Goal: Obtain resource: Download file/media

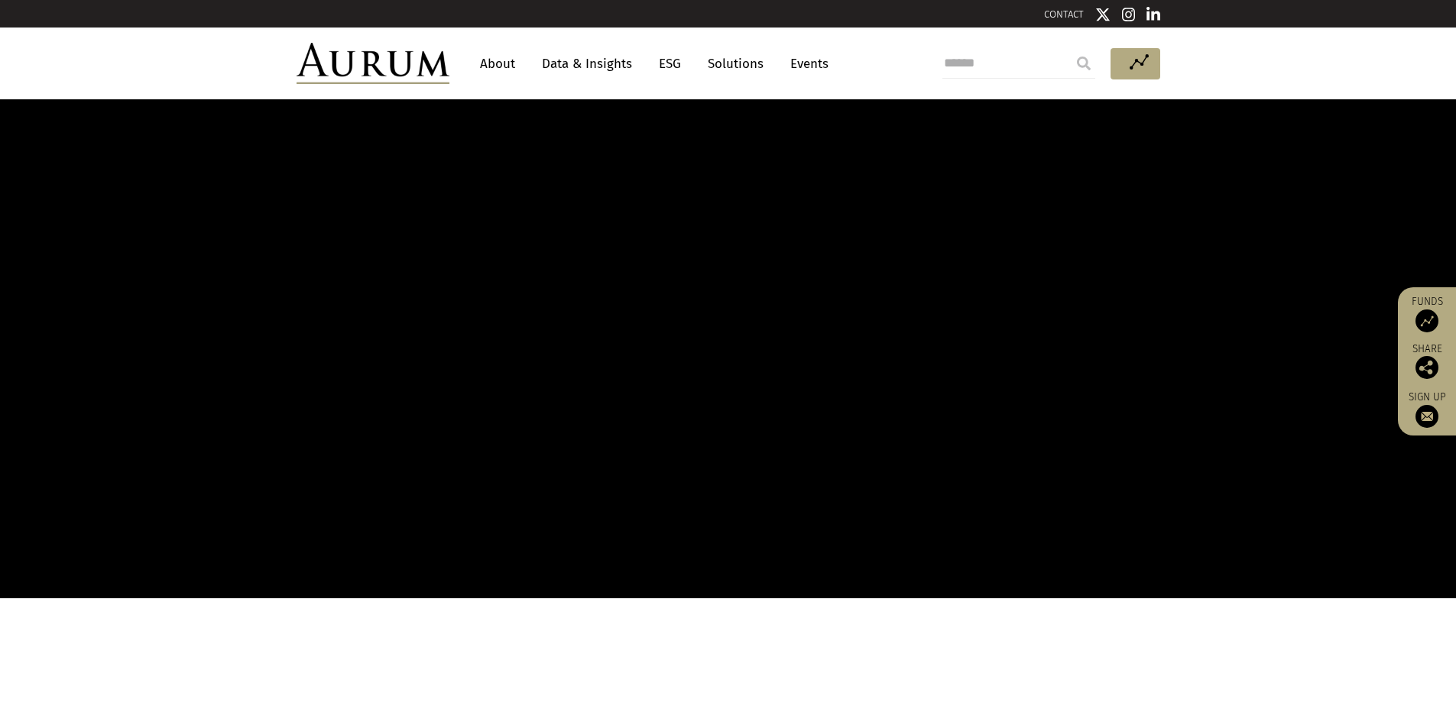
click at [574, 64] on link "Data & Insights" at bounding box center [586, 64] width 105 height 28
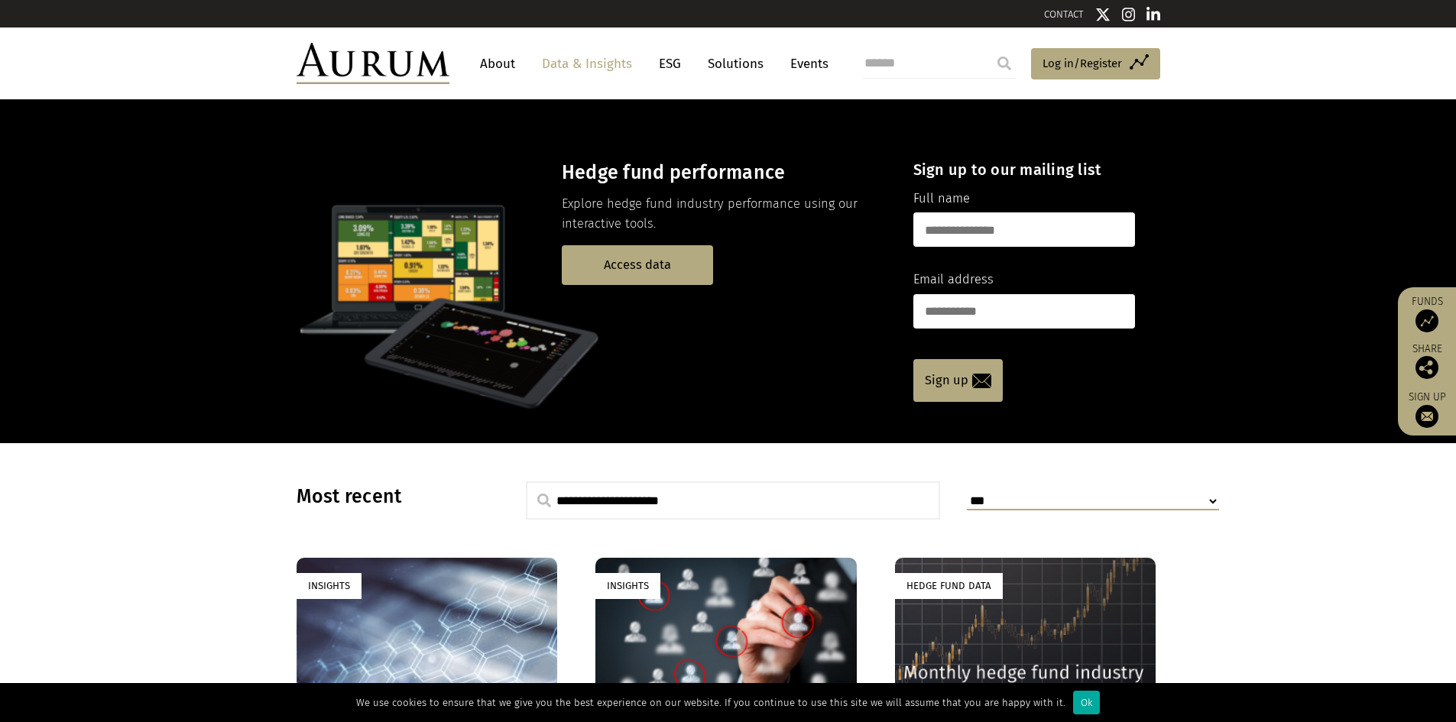
click at [970, 238] on input "text" at bounding box center [1024, 230] width 222 height 34
type input "**********"
click at [1018, 301] on input "email" at bounding box center [1024, 311] width 222 height 34
type input "**********"
click at [1029, 242] on input "**********" at bounding box center [1024, 230] width 222 height 34
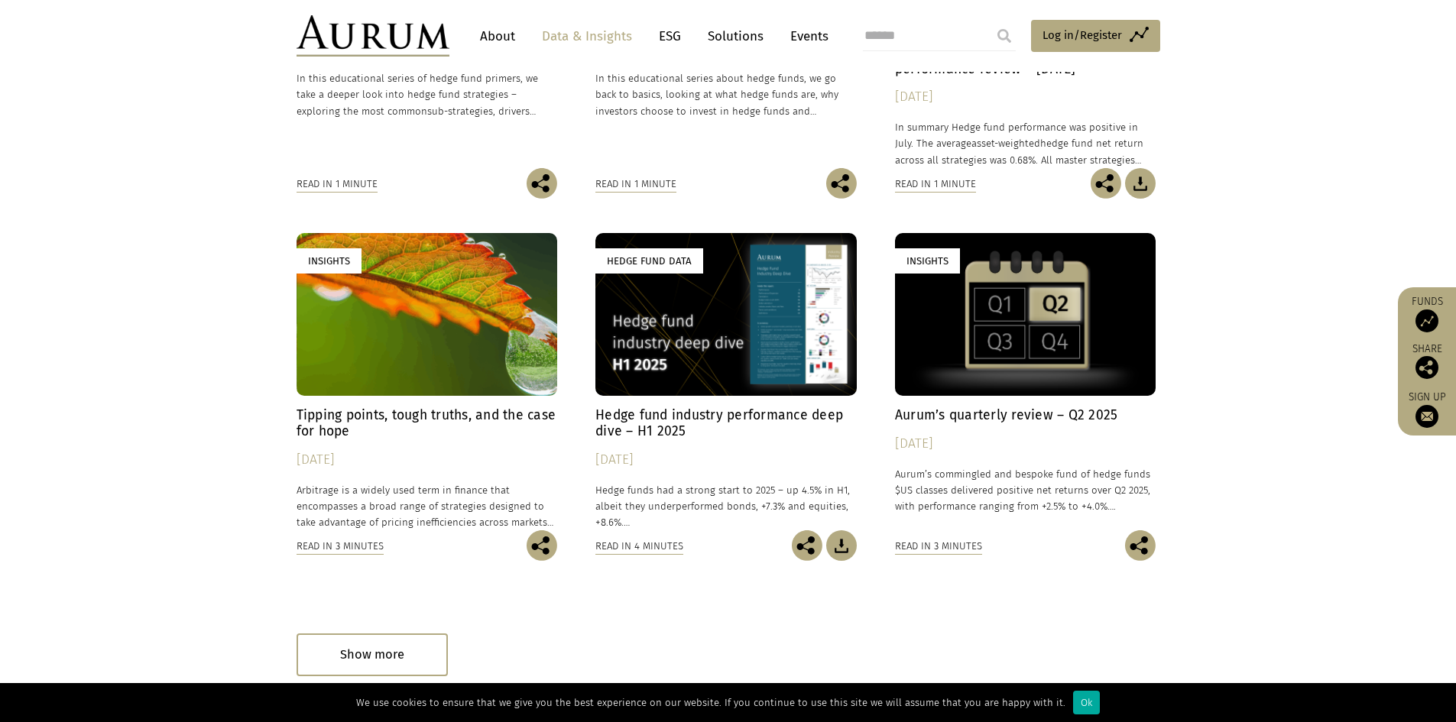
scroll to position [841, 0]
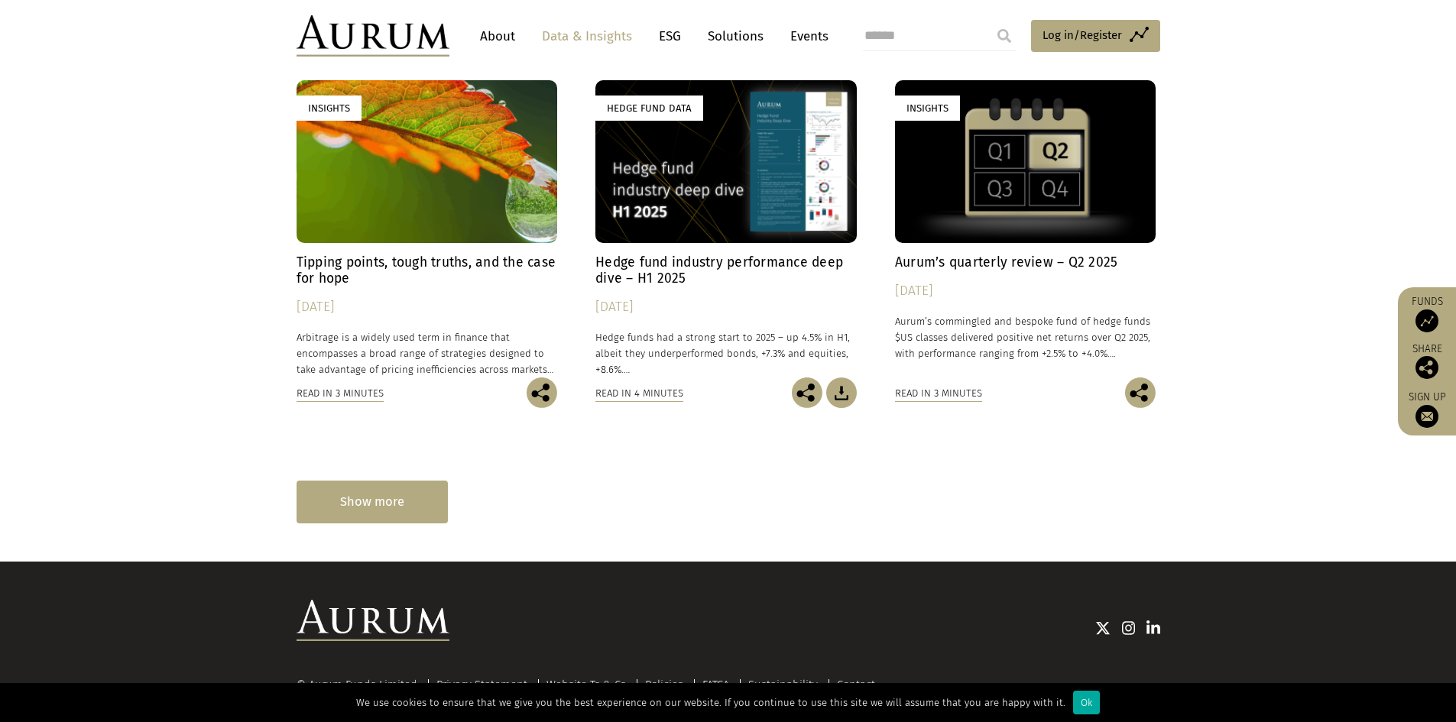
click at [420, 512] on div "Show more" at bounding box center [372, 502] width 151 height 42
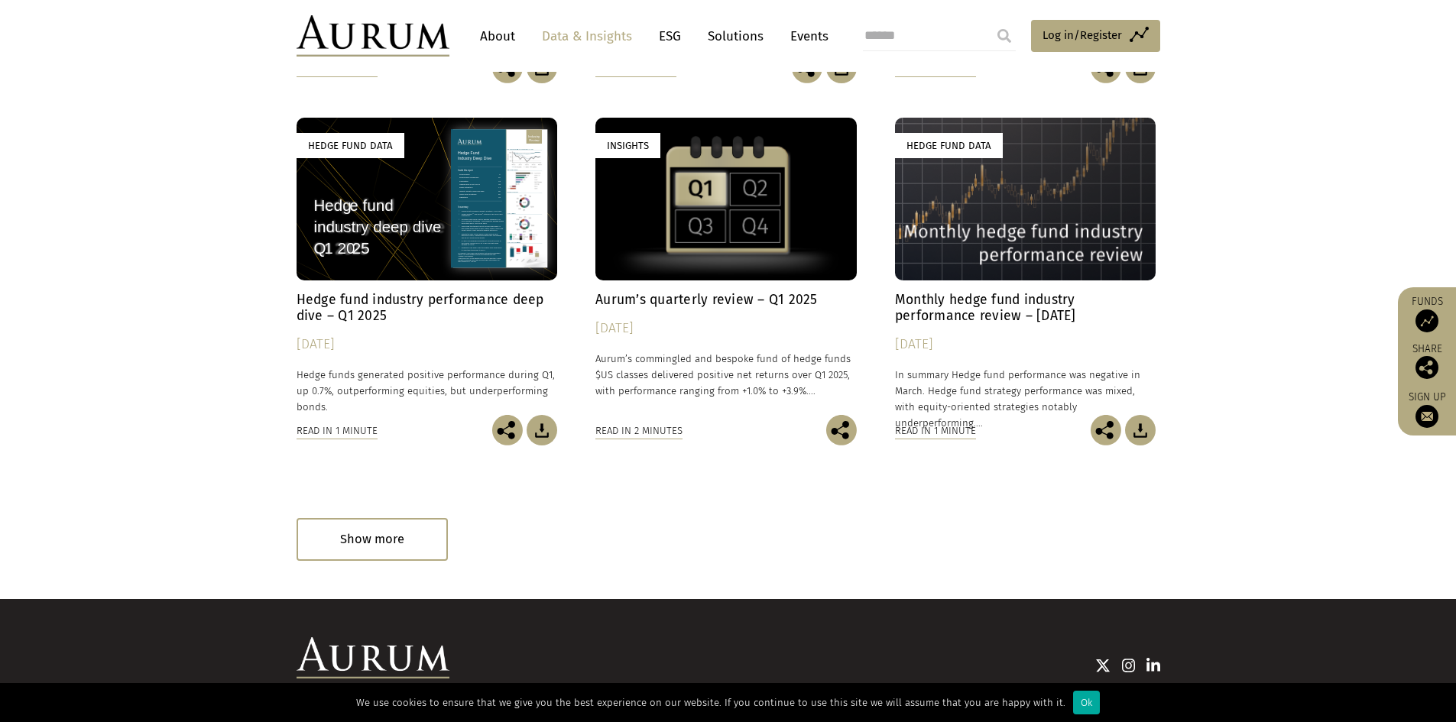
scroll to position [1605, 0]
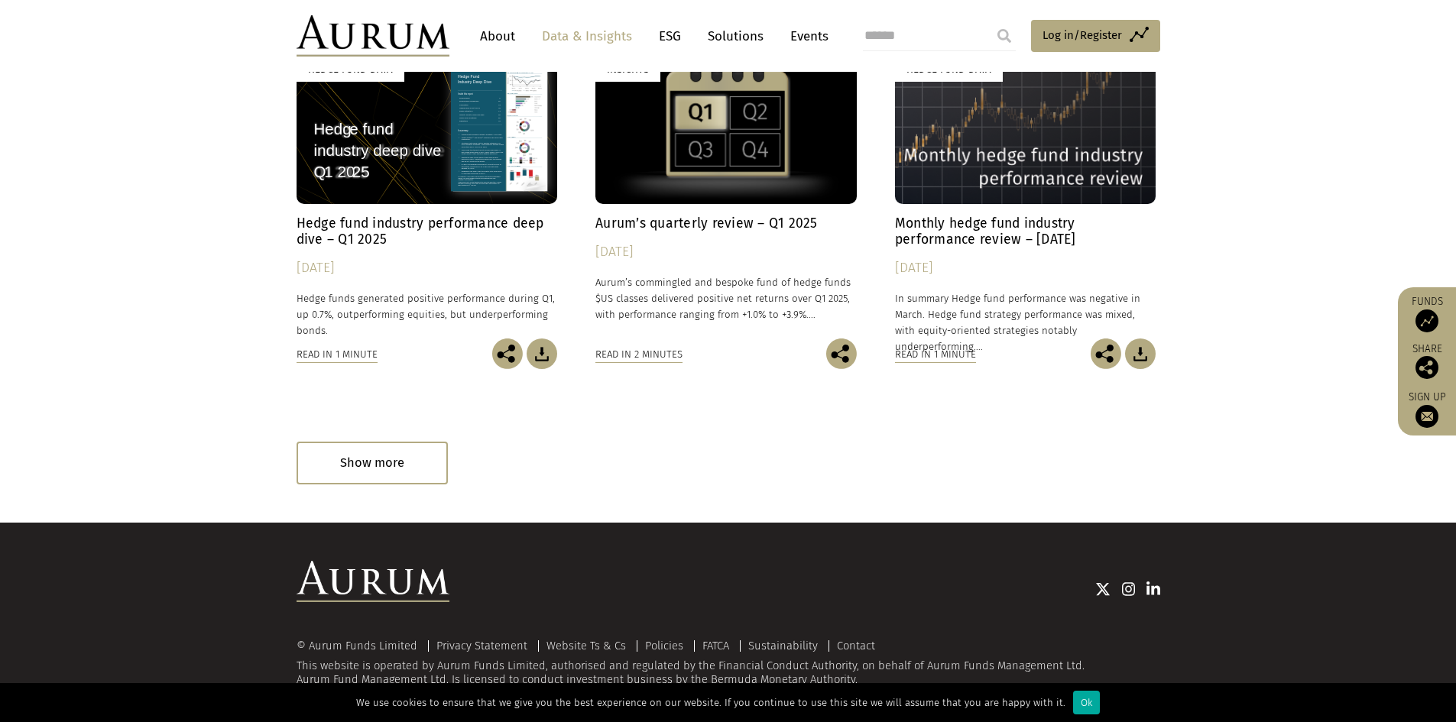
click at [403, 465] on div "Show more" at bounding box center [372, 463] width 151 height 42
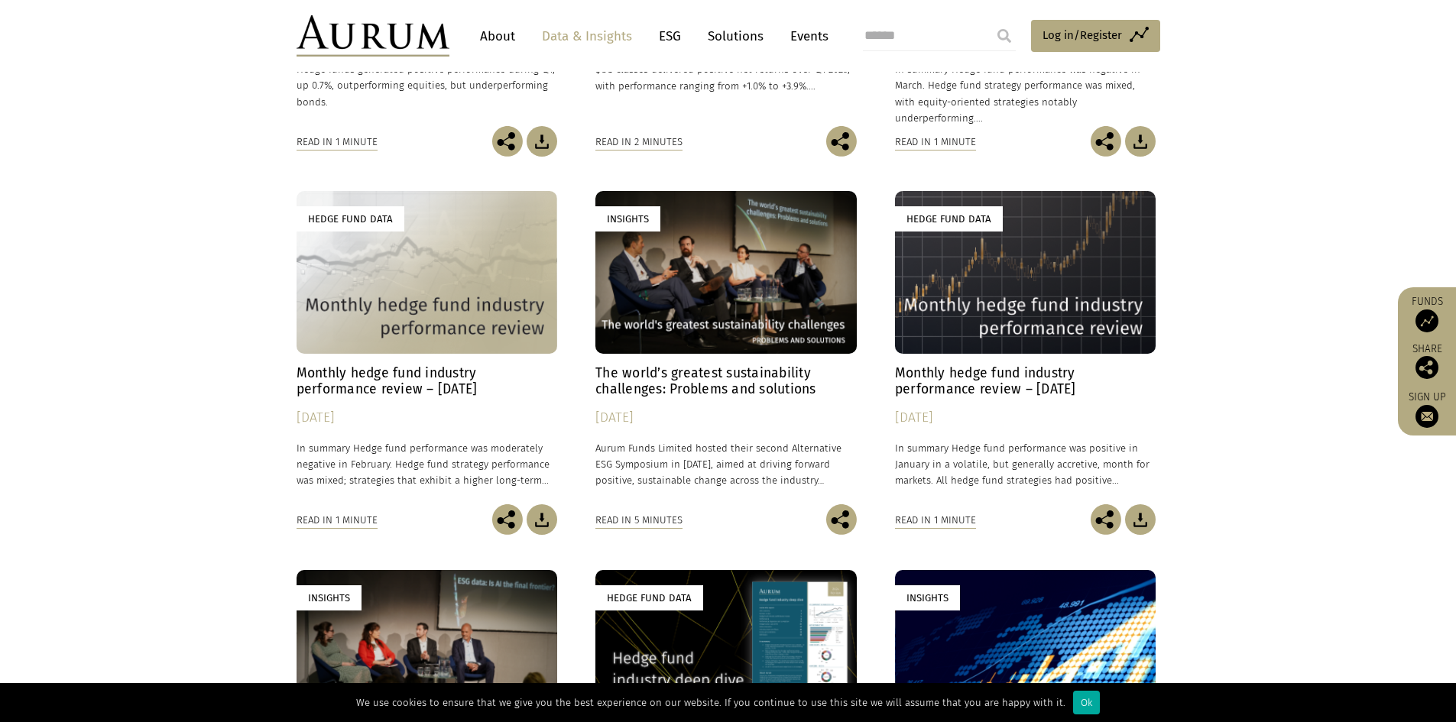
scroll to position [2265, 0]
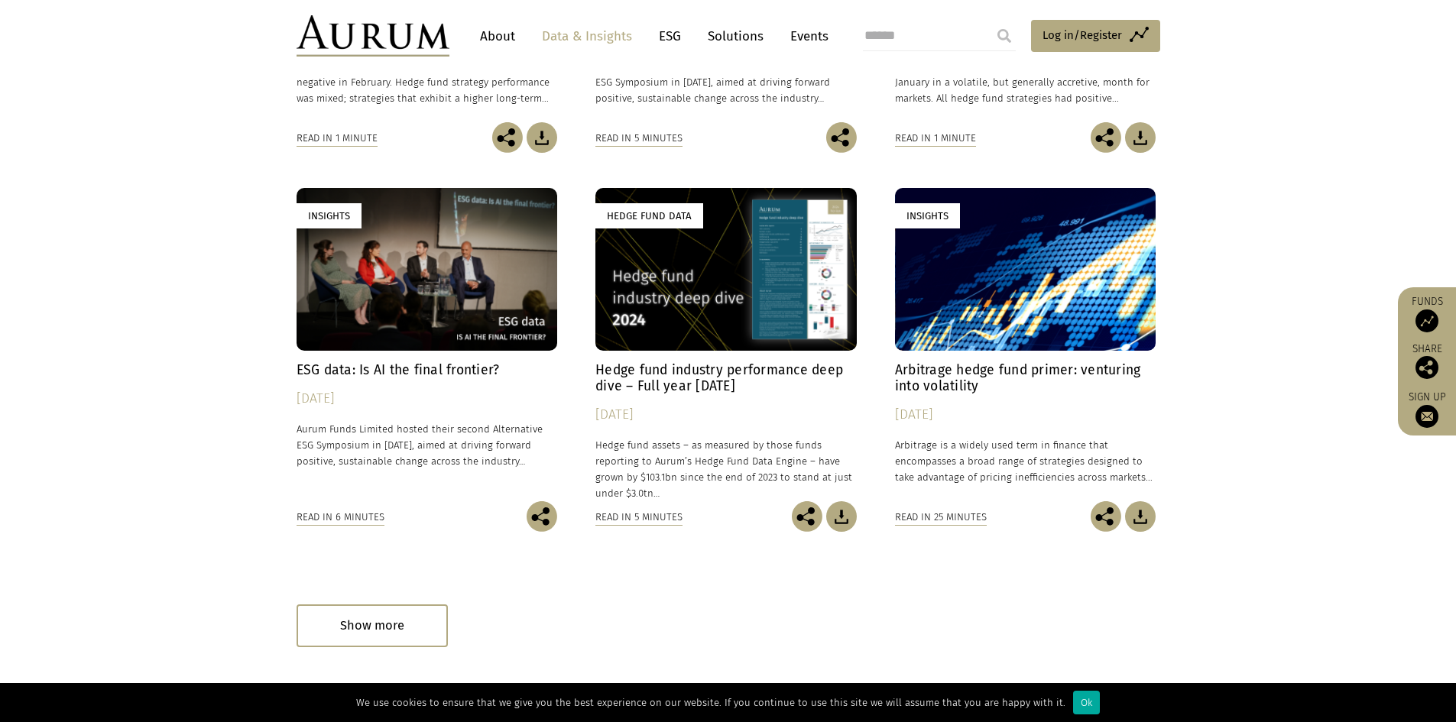
click at [1057, 368] on h4 "Arbitrage hedge fund primer: venturing into volatility" at bounding box center [1025, 378] width 261 height 32
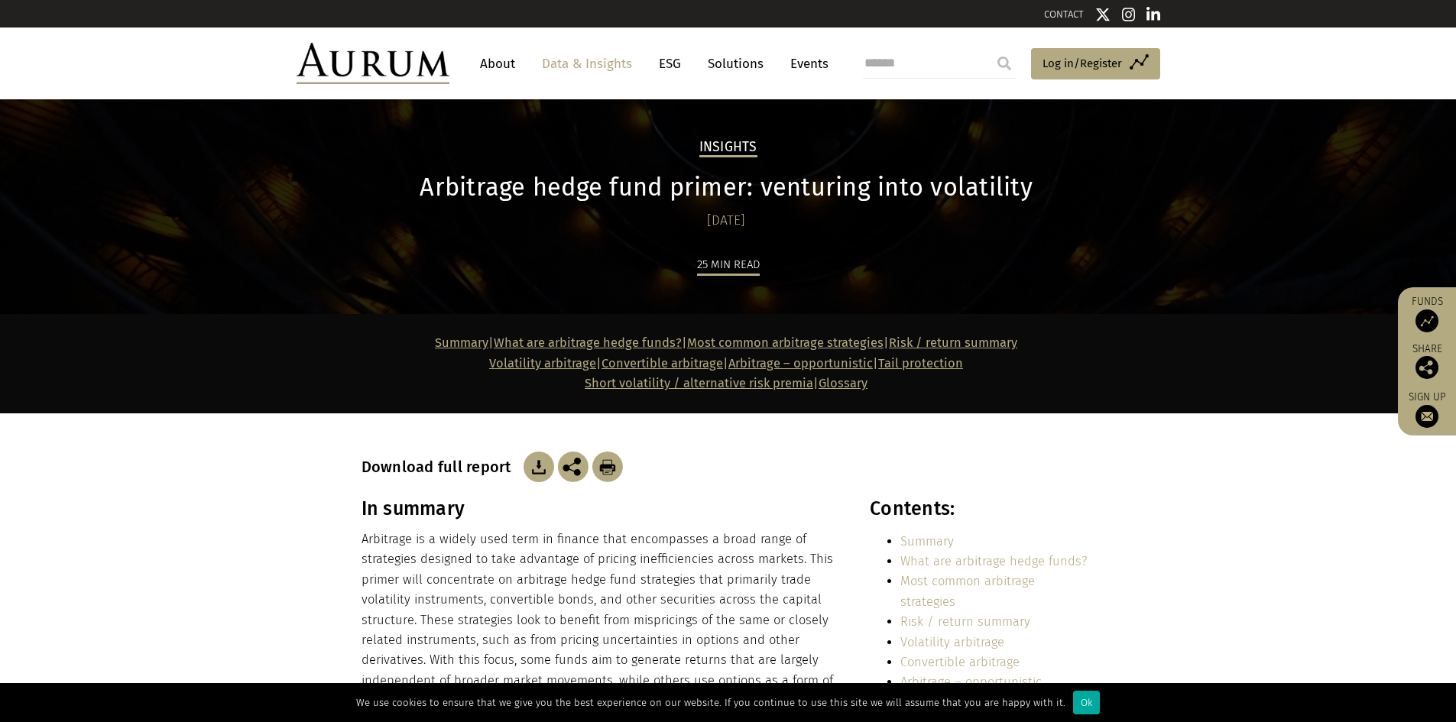
click at [536, 472] on img at bounding box center [539, 467] width 31 height 31
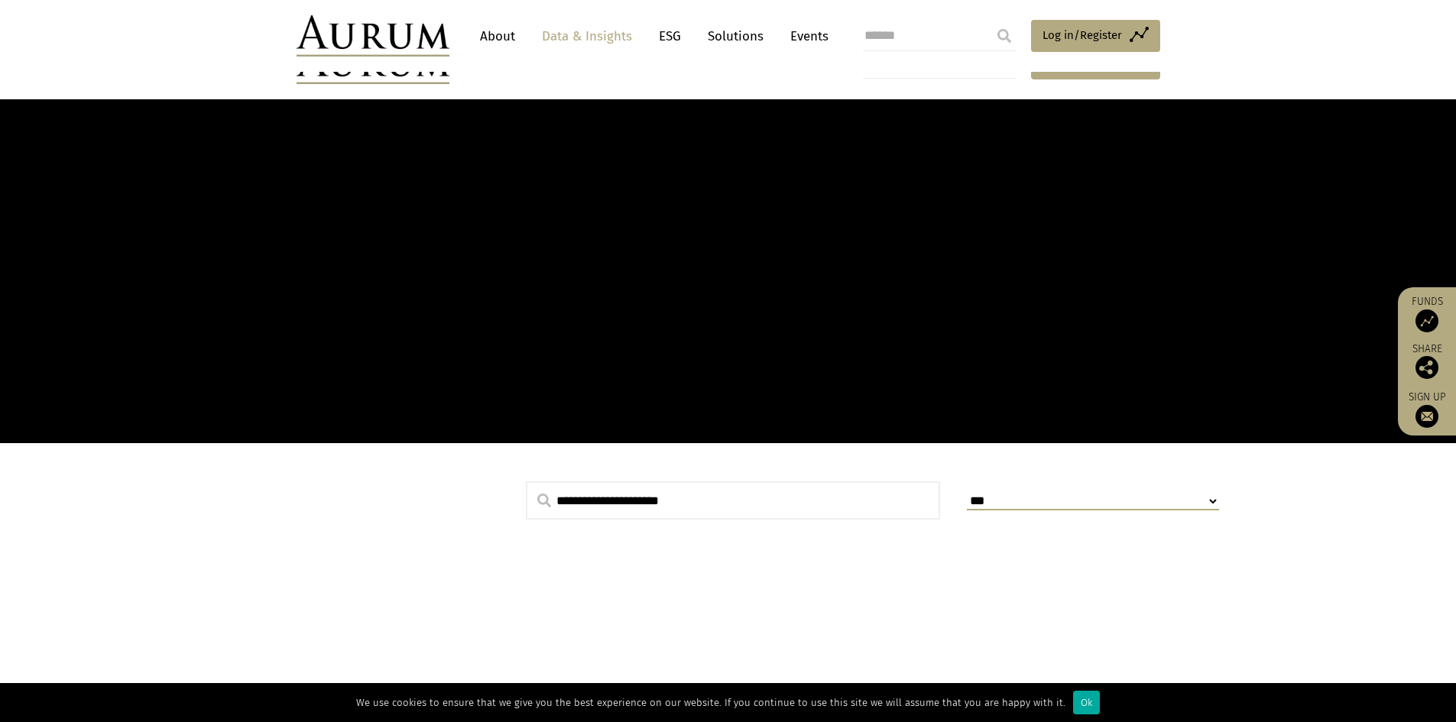
scroll to position [883, 0]
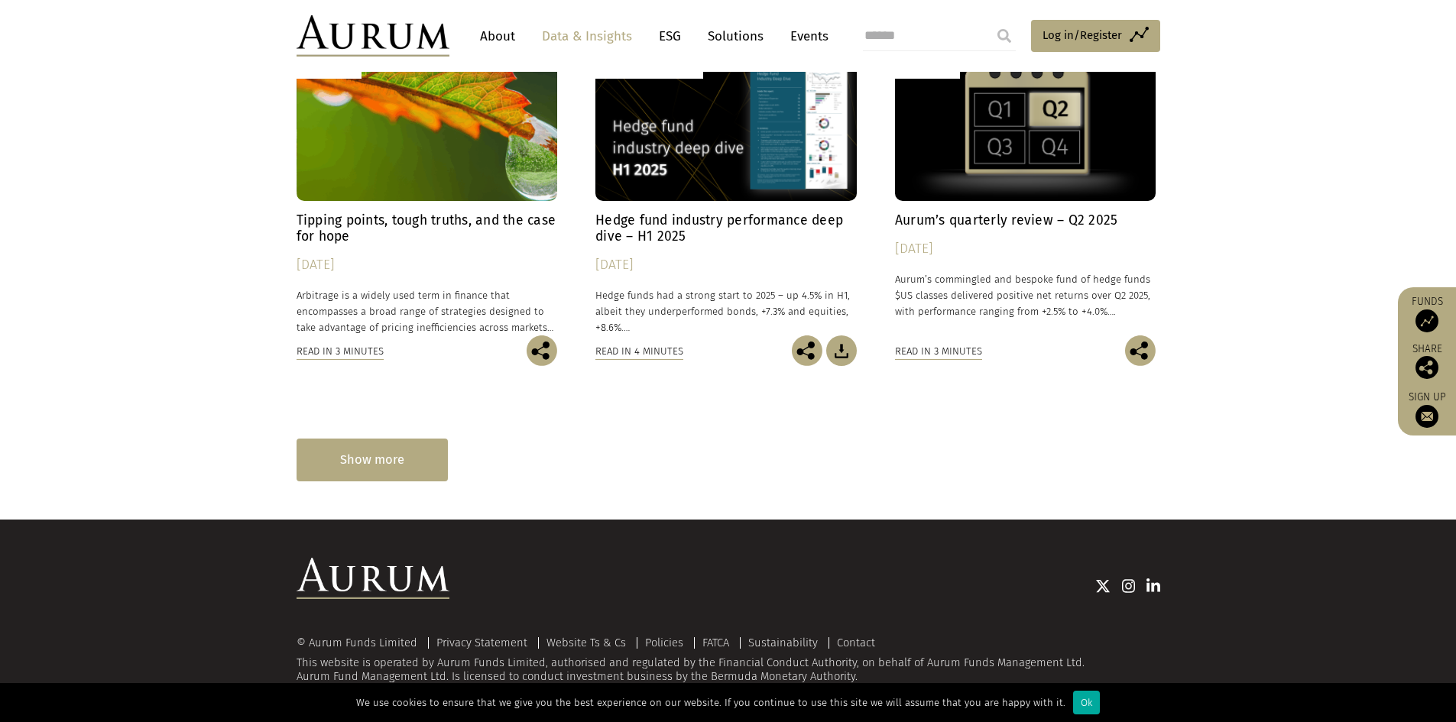
click at [399, 479] on div "Show more" at bounding box center [372, 460] width 151 height 42
click at [396, 469] on div "Show more" at bounding box center [372, 460] width 151 height 42
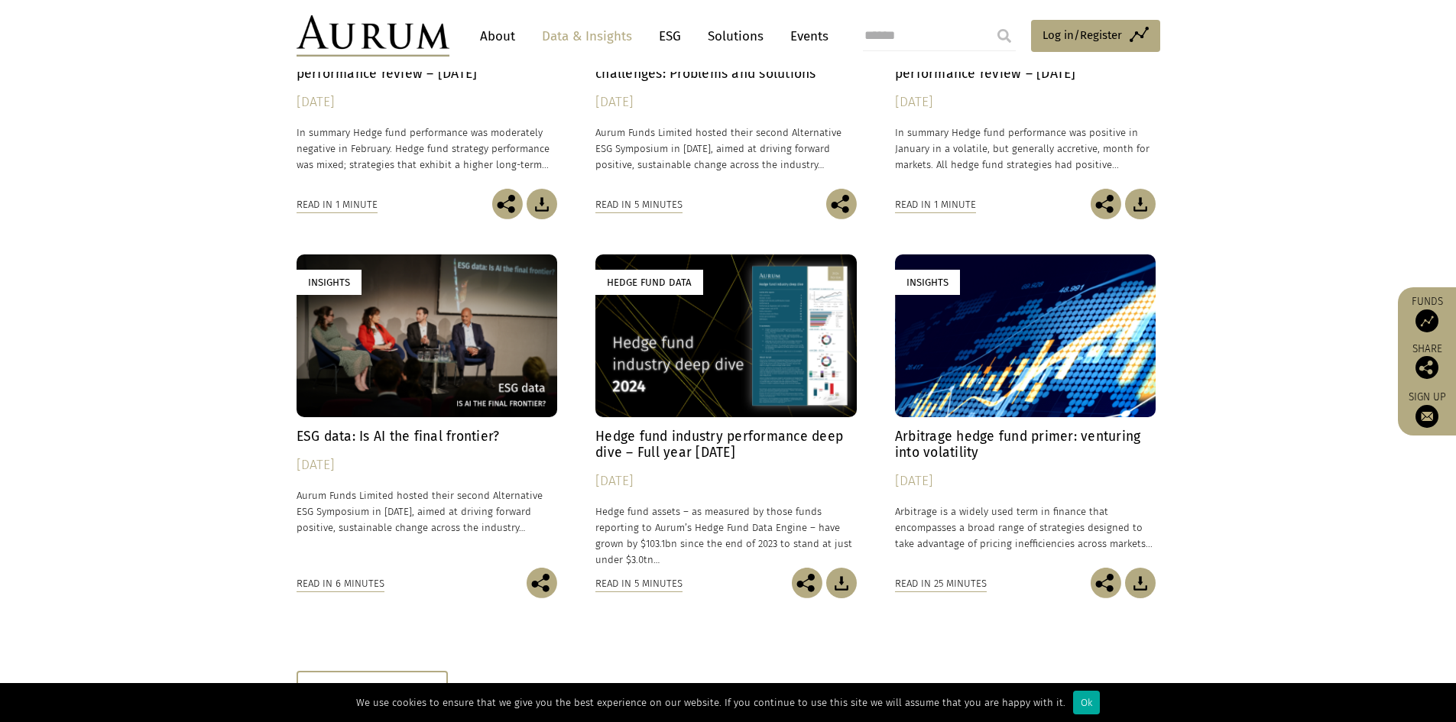
scroll to position [2431, 0]
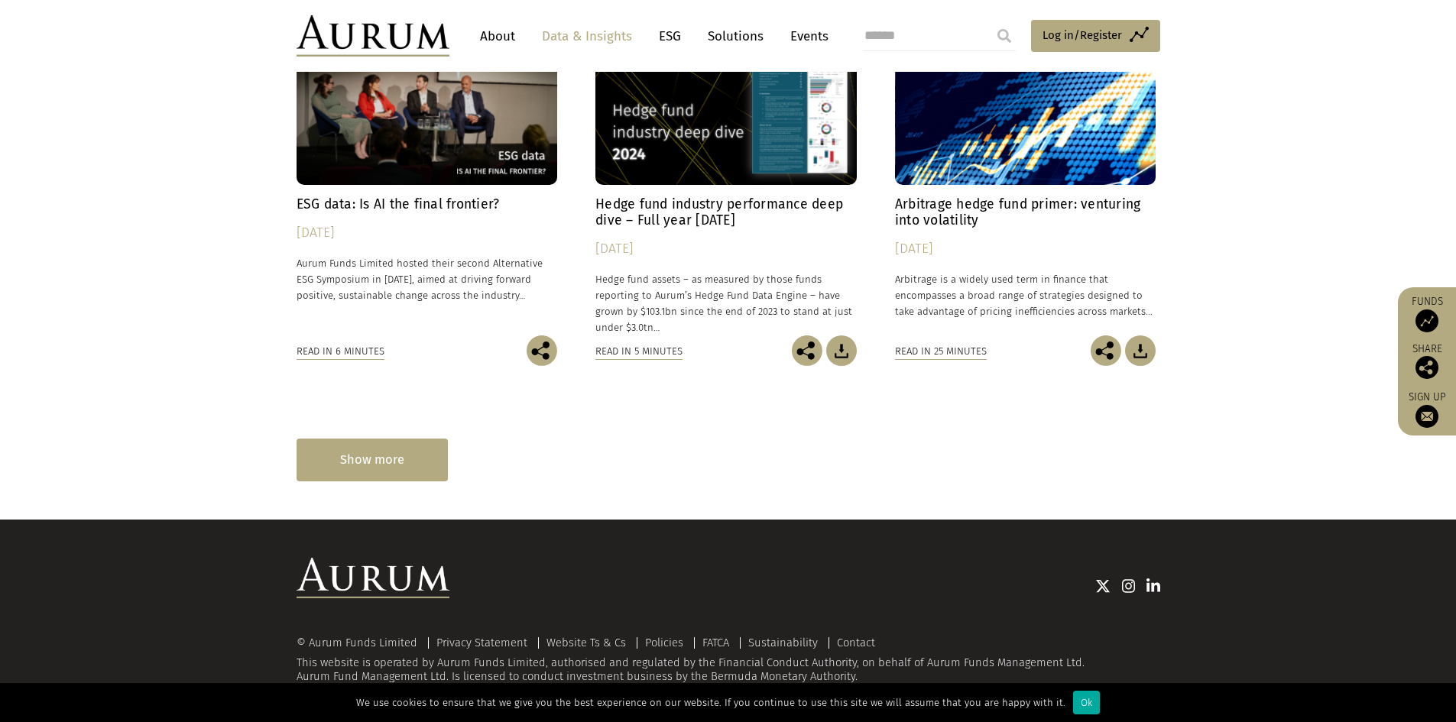
click at [408, 470] on div "Show more" at bounding box center [372, 460] width 151 height 42
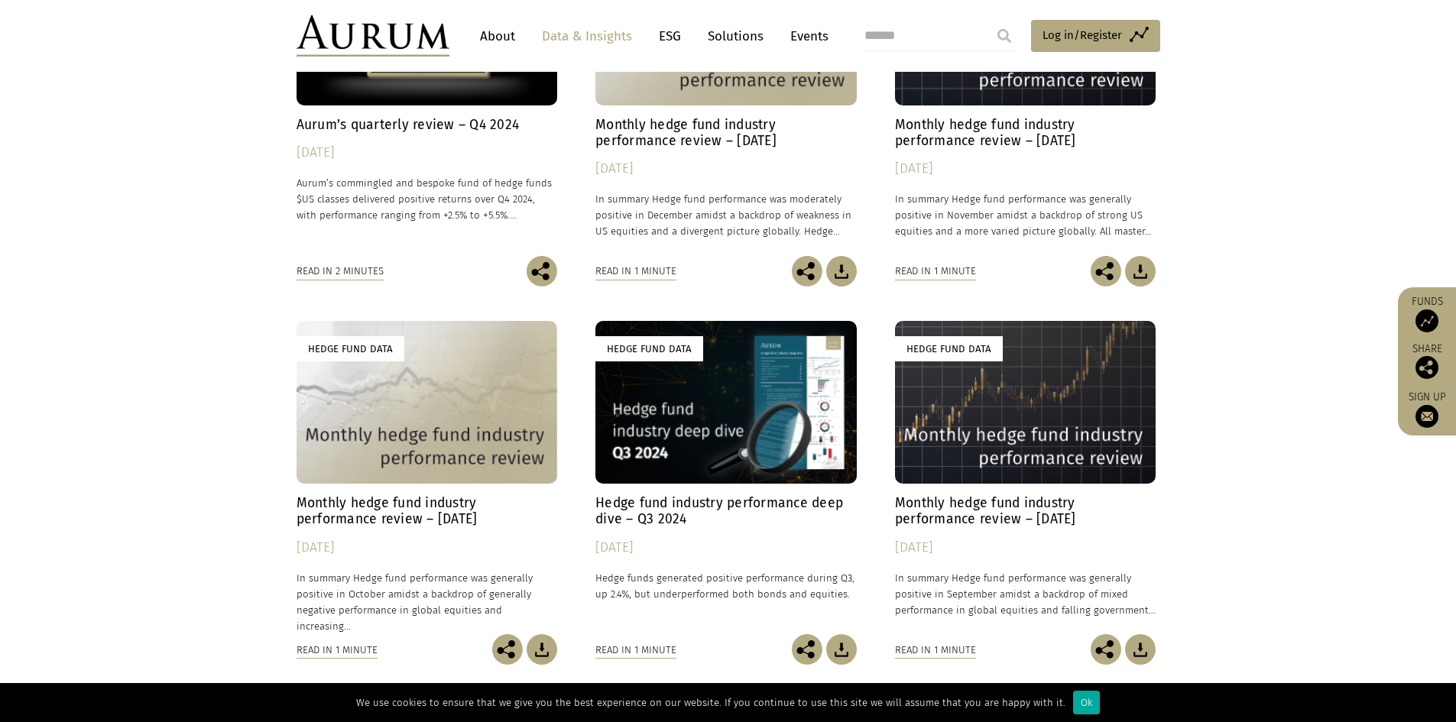
scroll to position [3188, 0]
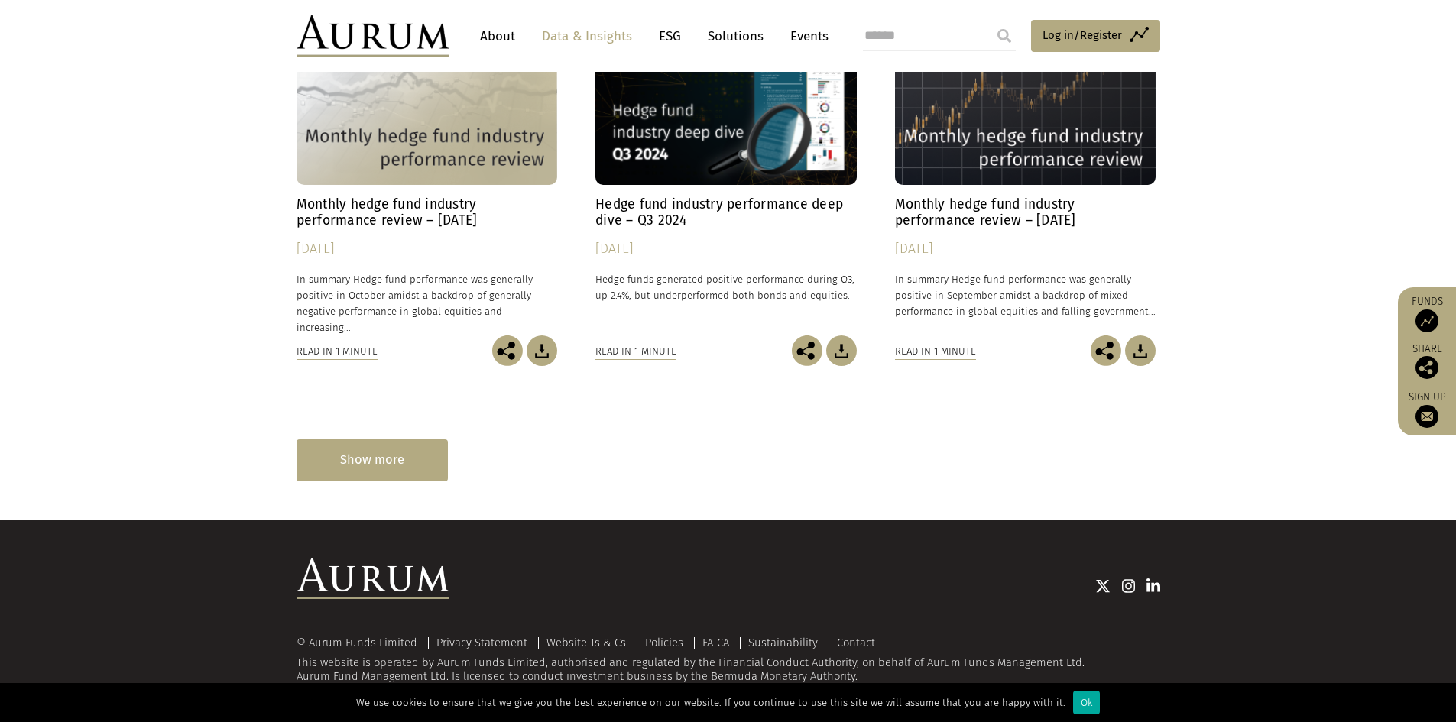
click at [403, 464] on div "Show more" at bounding box center [372, 461] width 151 height 42
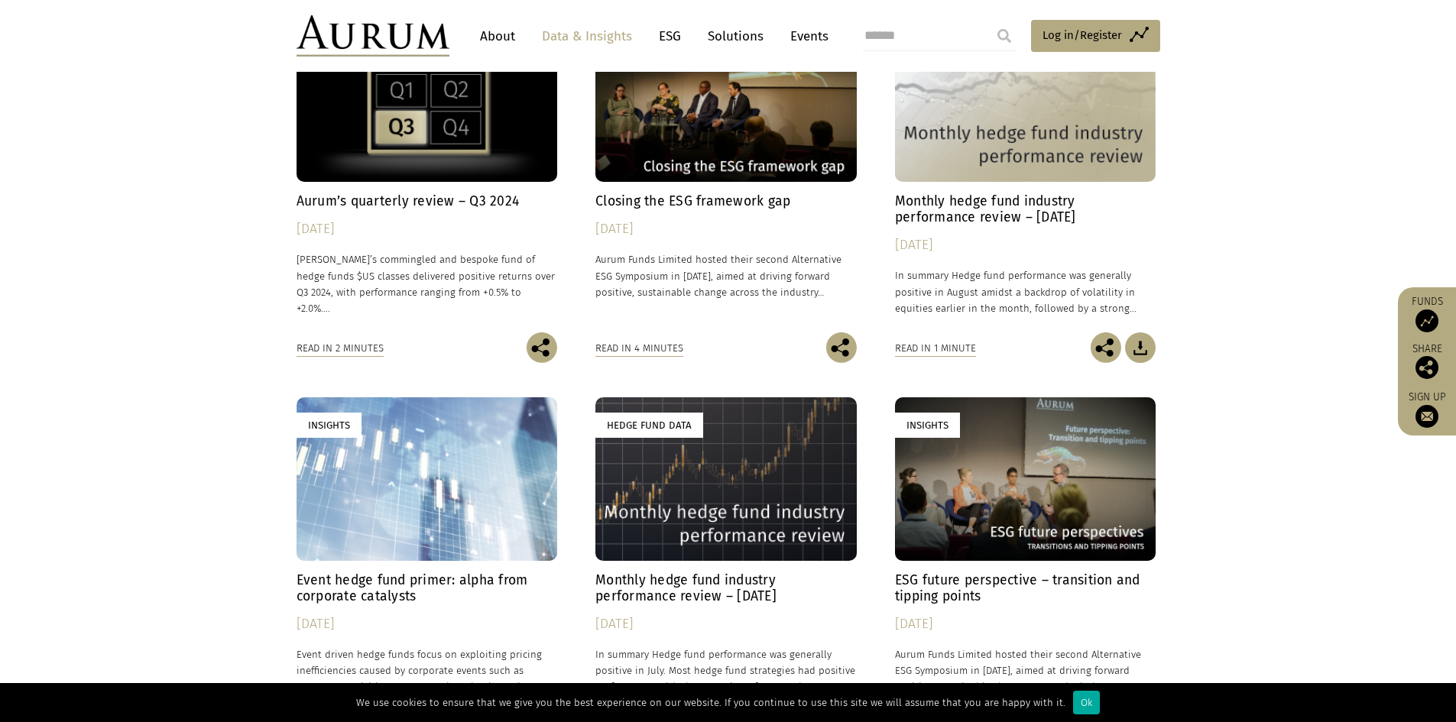
scroll to position [3800, 0]
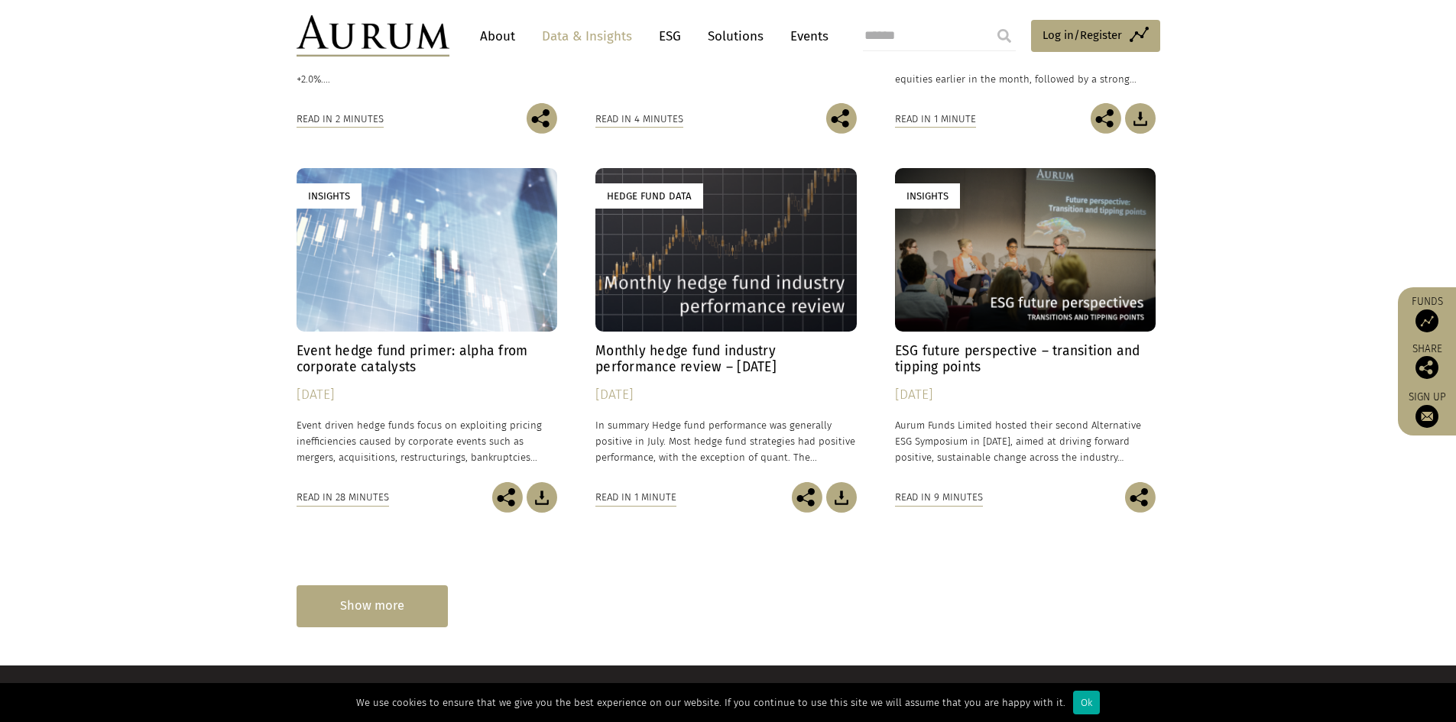
click at [397, 609] on div "Show more" at bounding box center [372, 607] width 151 height 42
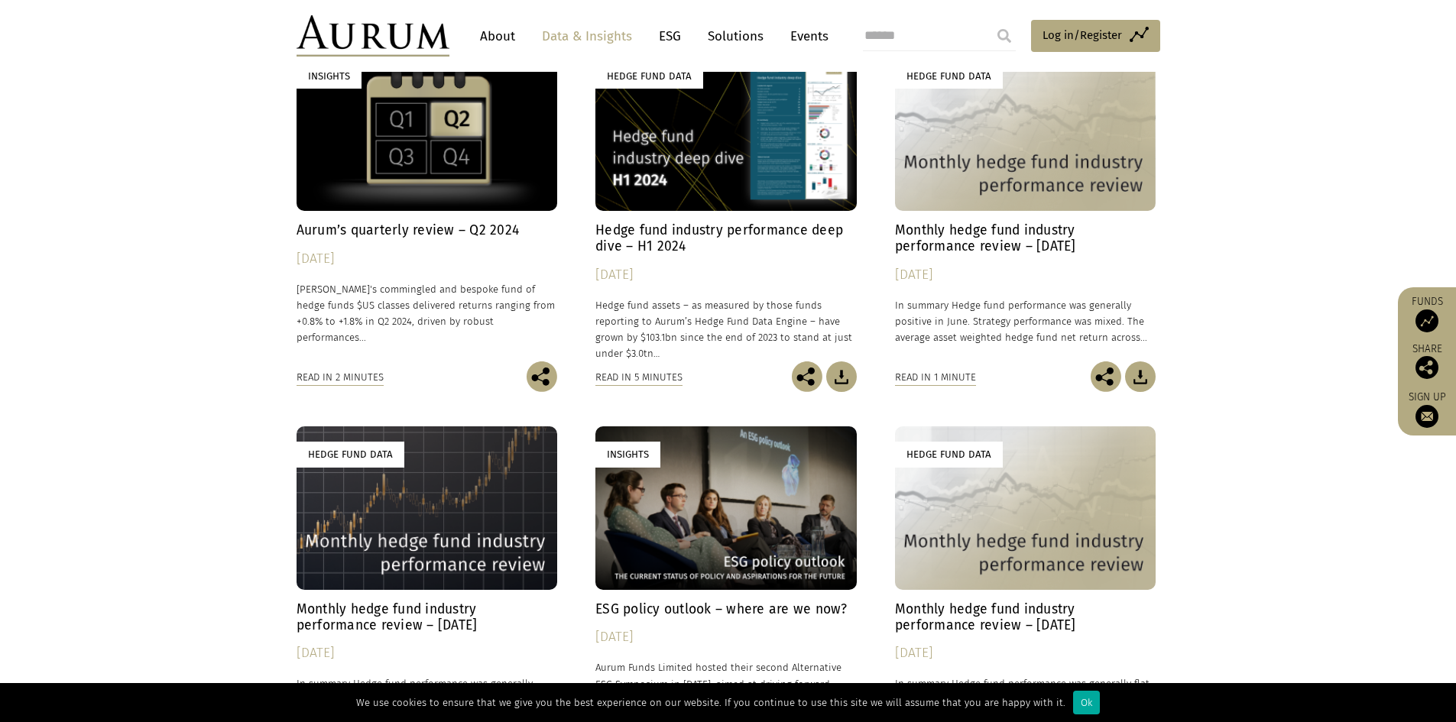
scroll to position [4528, 0]
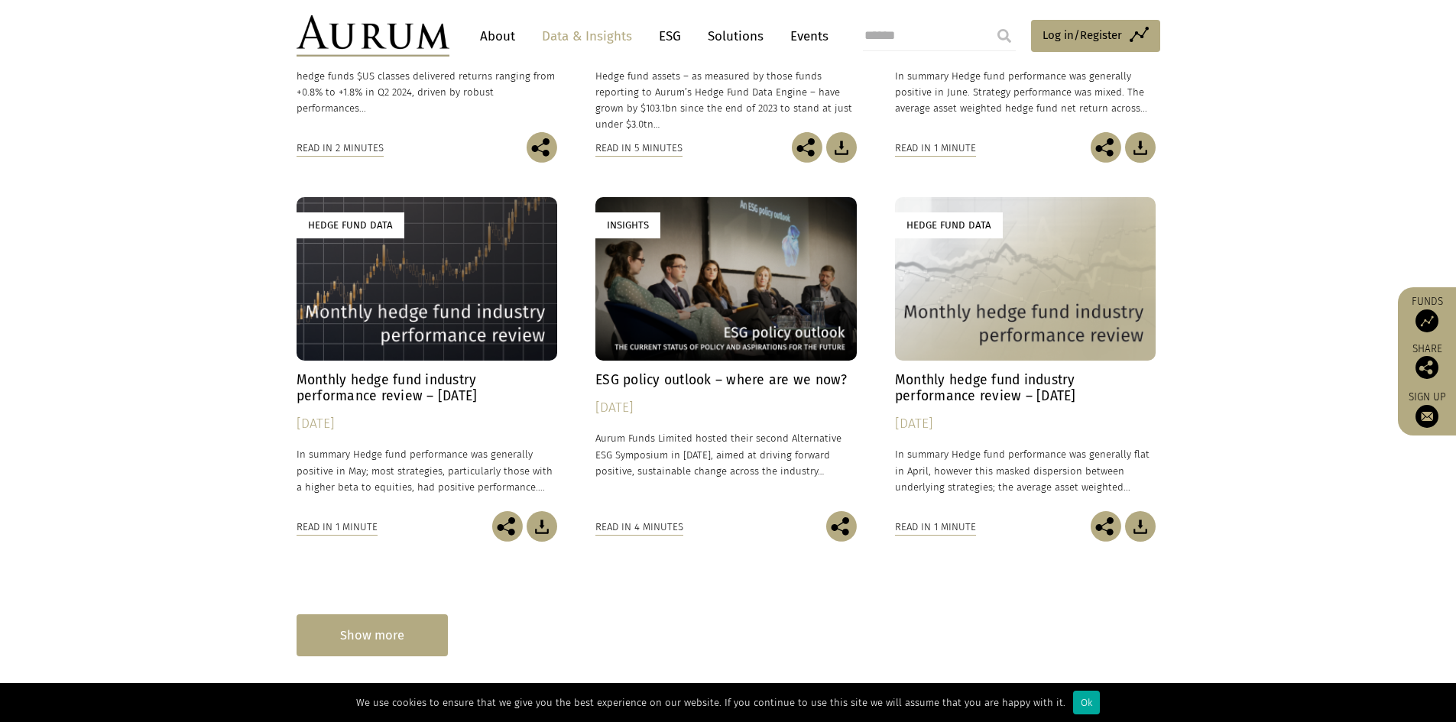
click at [390, 627] on div "Show more" at bounding box center [372, 636] width 151 height 42
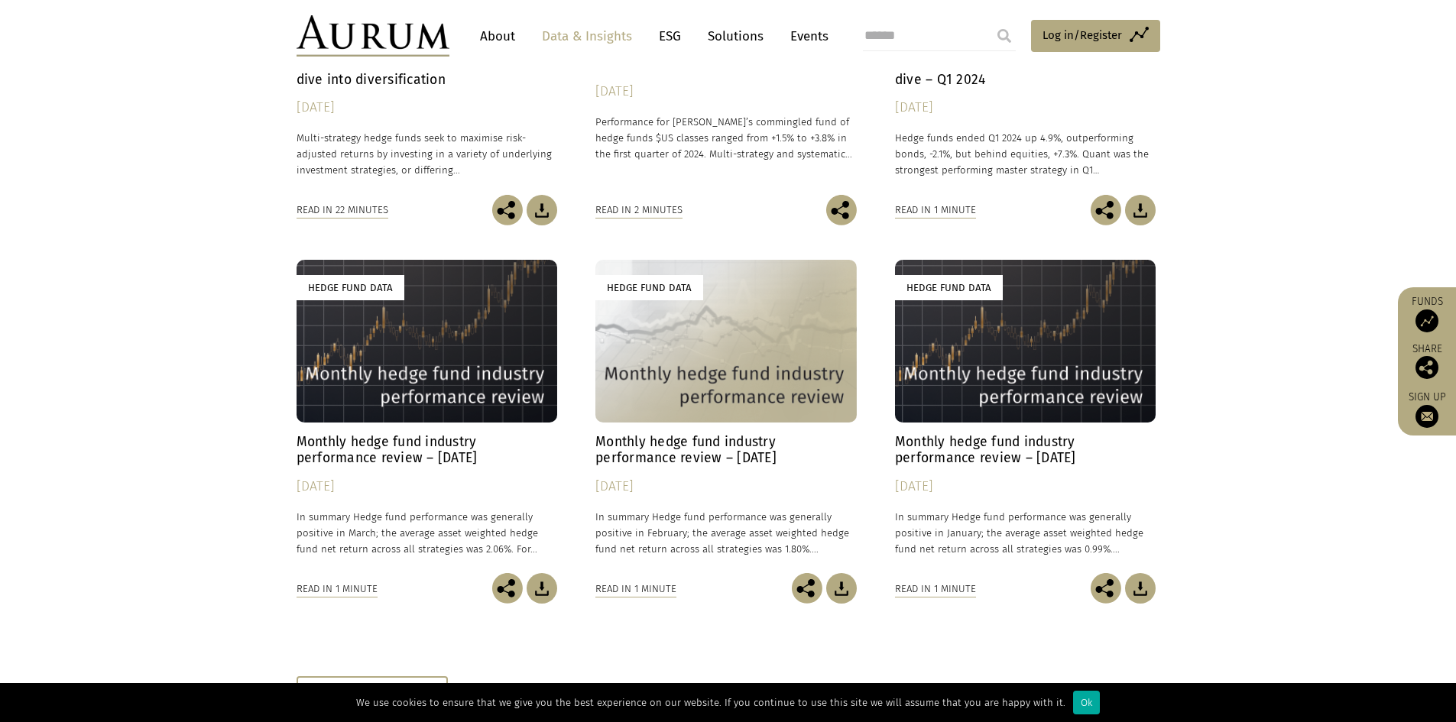
scroll to position [5453, 0]
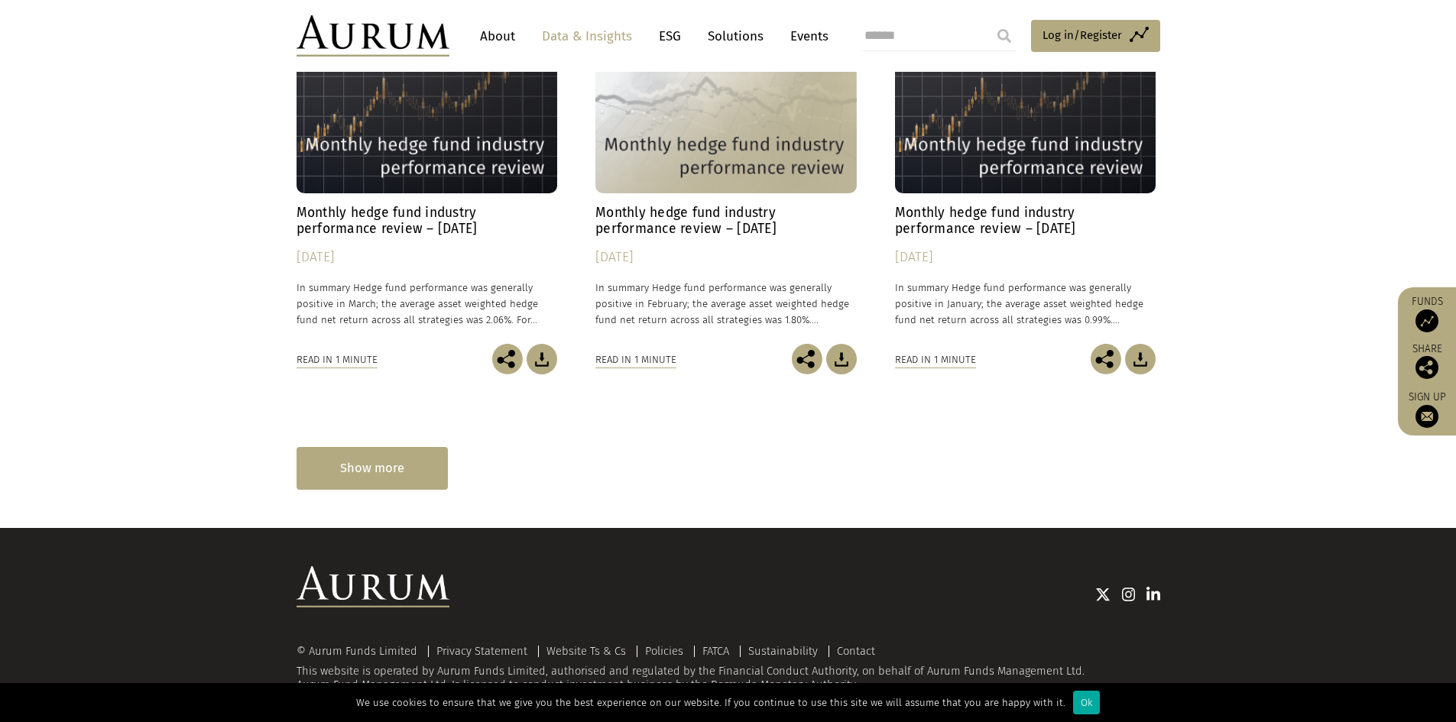
click at [392, 467] on div "Show more" at bounding box center [372, 468] width 151 height 42
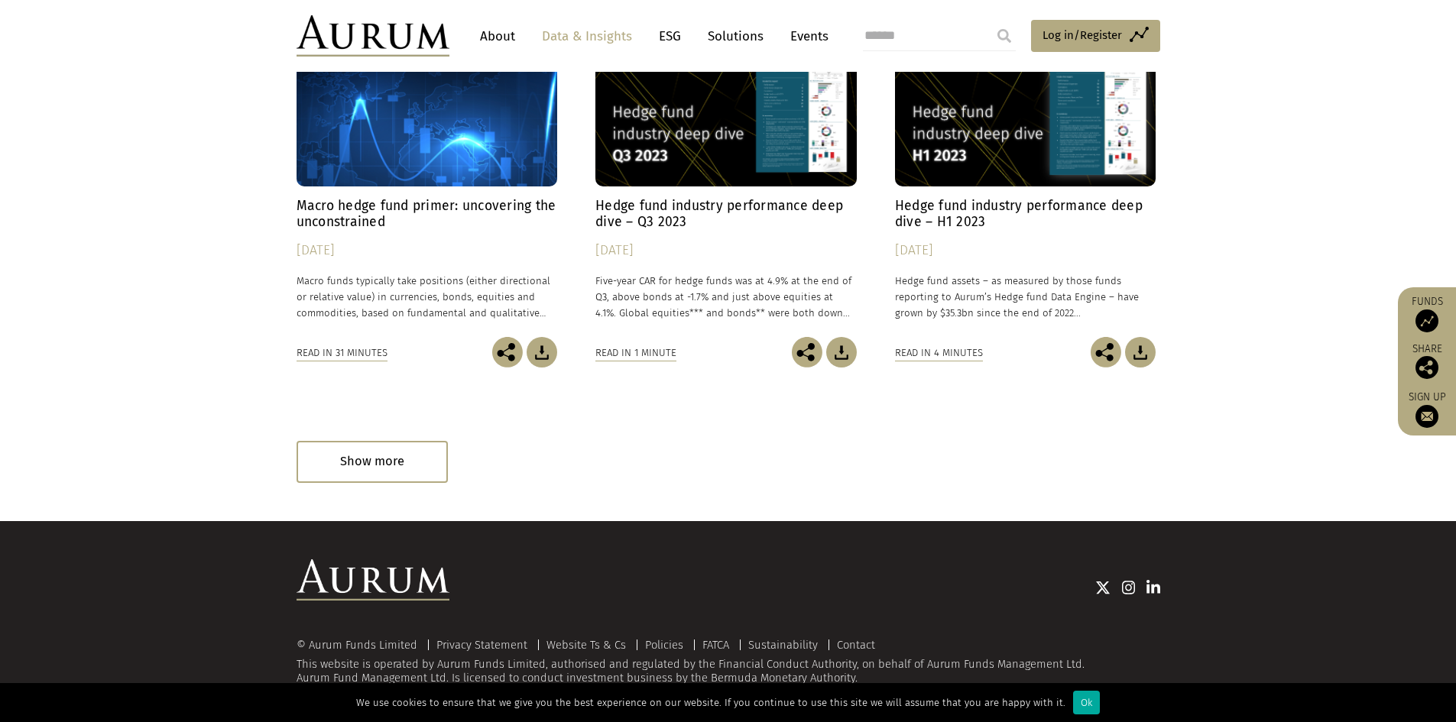
scroll to position [6219, 0]
